Goal: Information Seeking & Learning: Learn about a topic

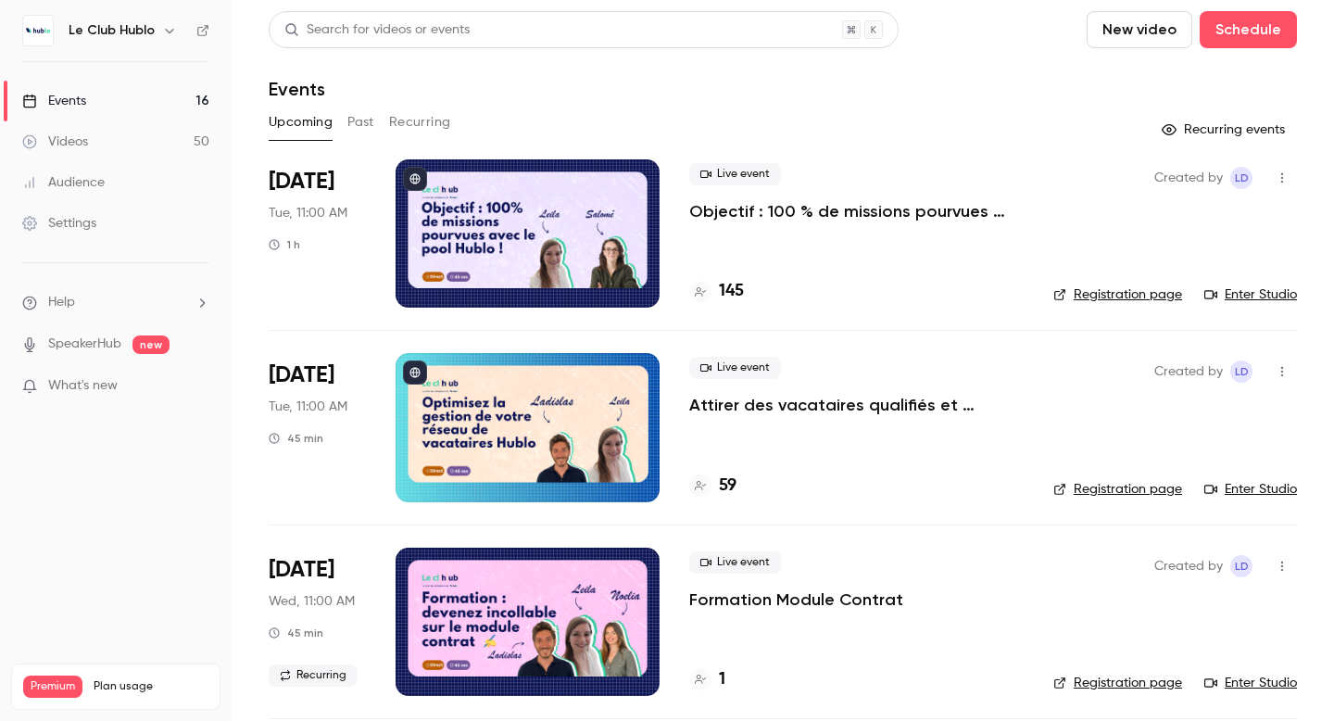
click at [362, 119] on button "Past" at bounding box center [360, 122] width 27 height 30
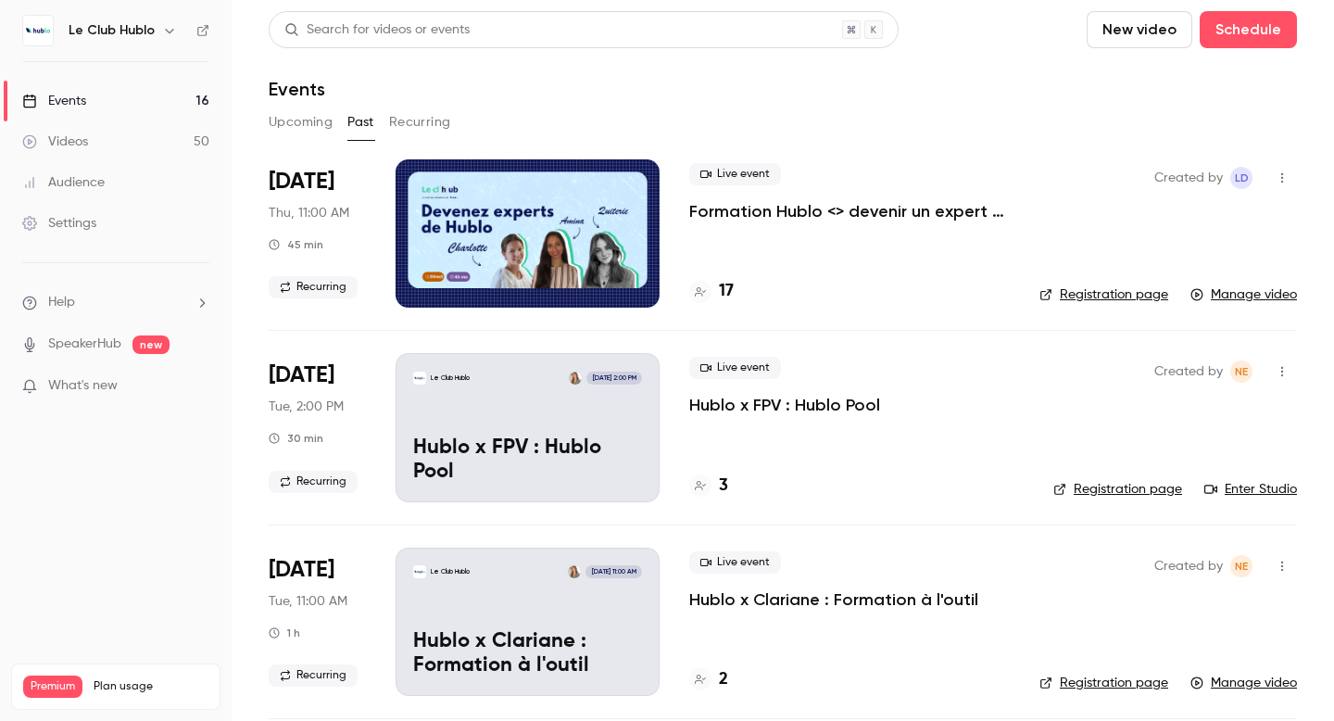
click at [362, 125] on button "Past" at bounding box center [360, 122] width 27 height 30
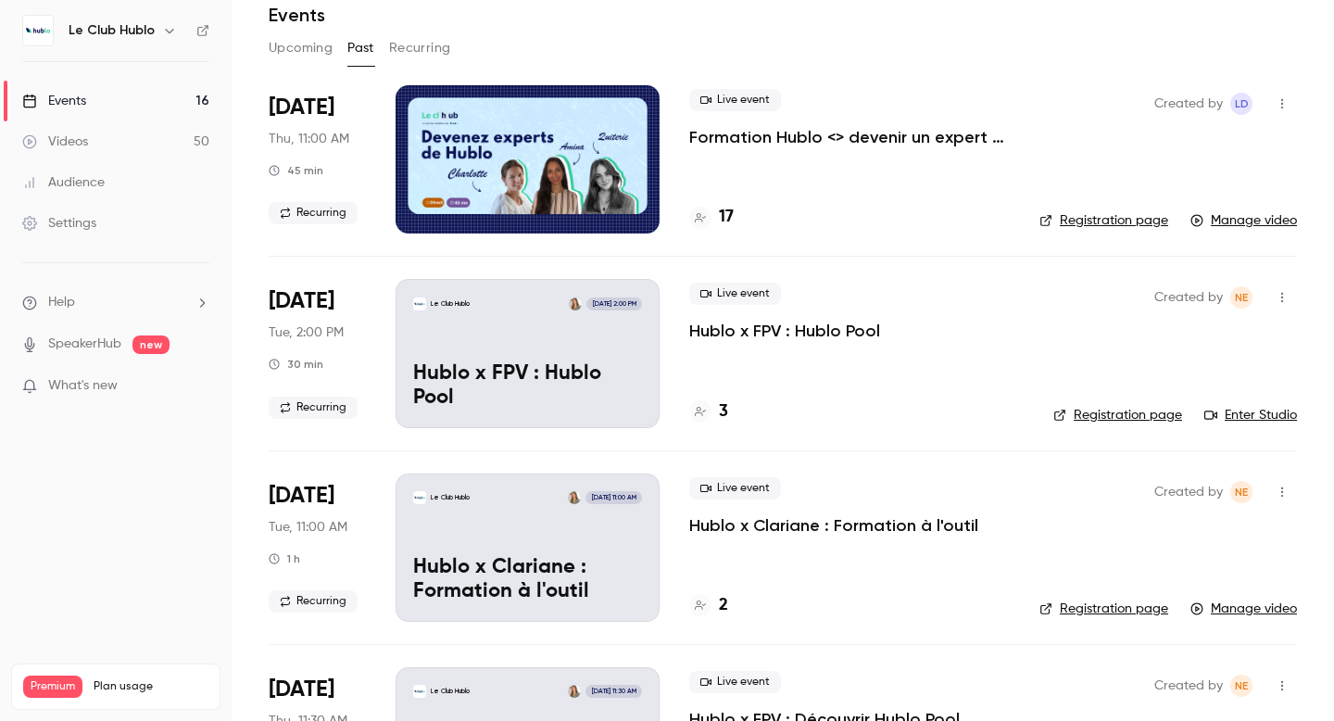
scroll to position [55, 0]
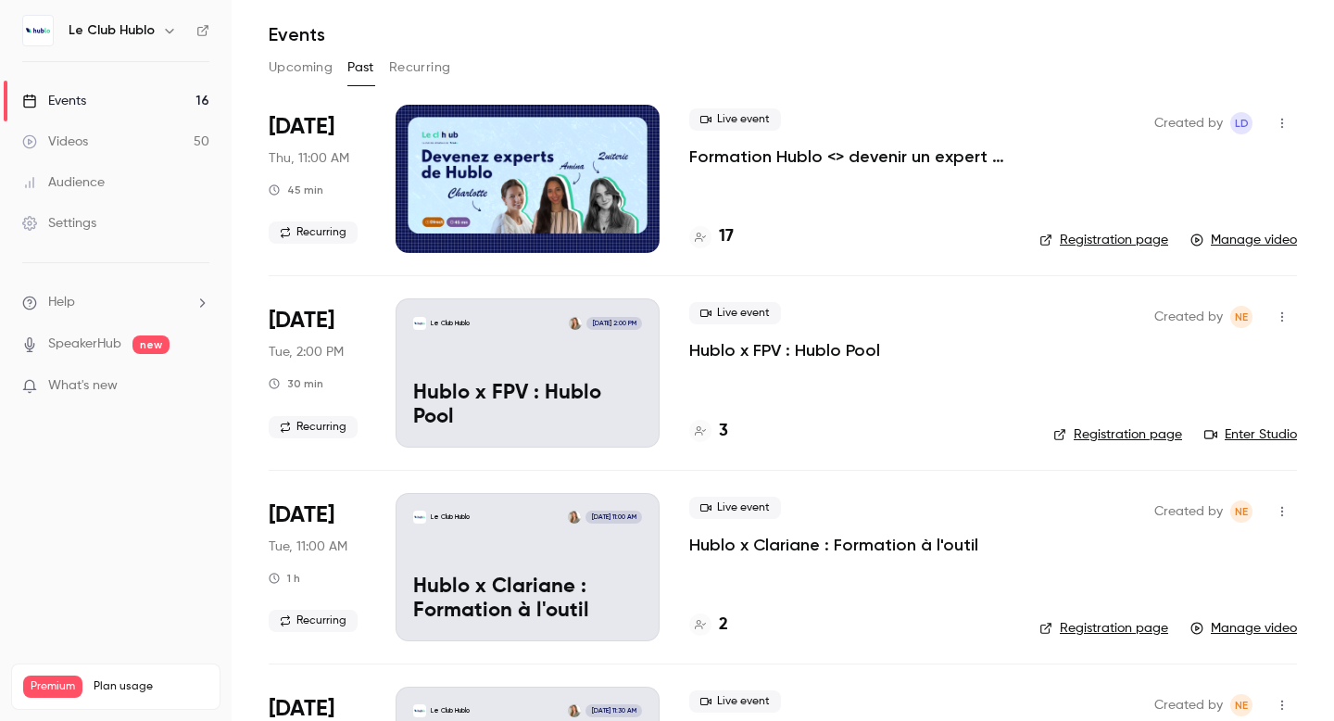
click at [557, 193] on div at bounding box center [528, 179] width 264 height 148
